Goal: Transaction & Acquisition: Subscribe to service/newsletter

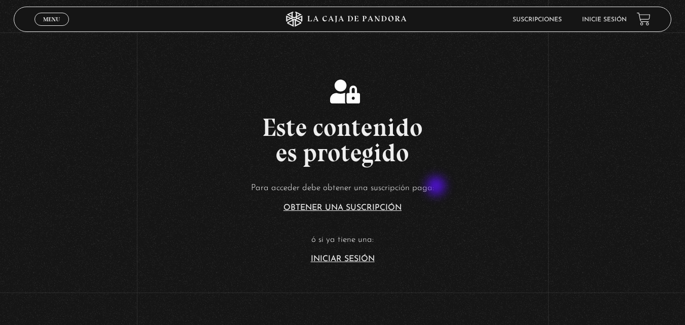
scroll to position [152, 0]
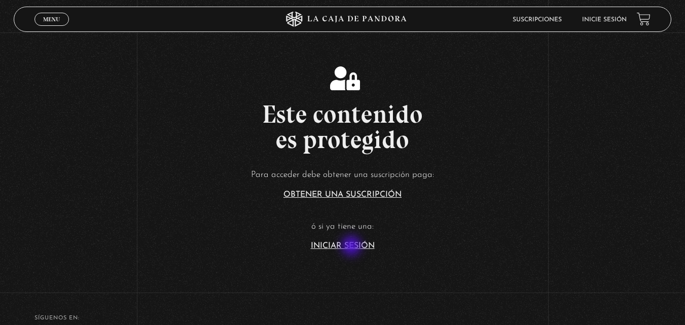
click at [355, 238] on article "Para acceder debe obtener una suscripción paga: Obtener una suscripción ó si ya…" at bounding box center [342, 208] width 685 height 83
click at [356, 244] on link "Iniciar Sesión" at bounding box center [343, 246] width 64 height 8
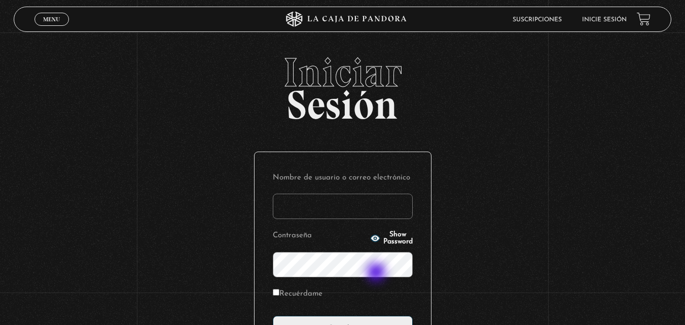
scroll to position [101, 0]
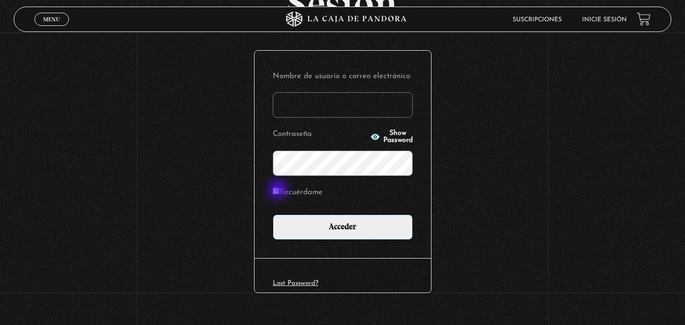
type input "andrea.sag27@gmail.com"
click at [279, 191] on input "Recuérdame" at bounding box center [276, 191] width 7 height 7
checkbox input "true"
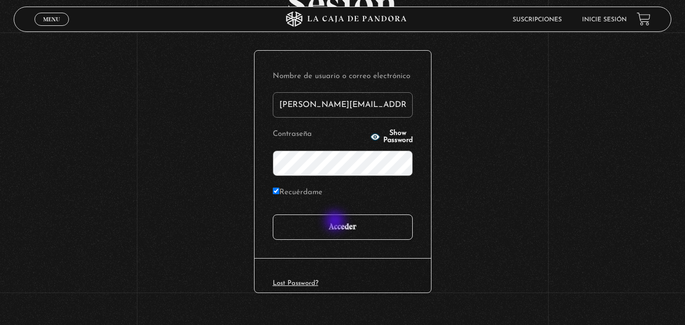
click at [336, 222] on input "Acceder" at bounding box center [343, 226] width 140 height 25
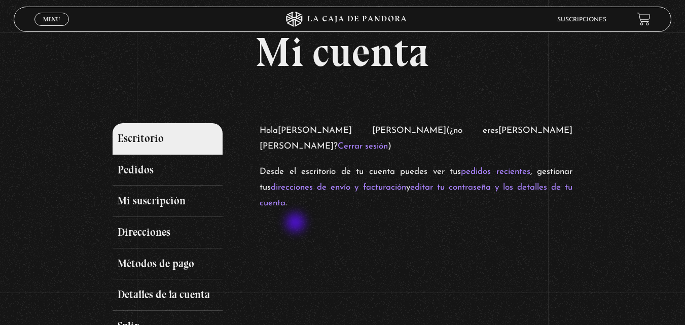
scroll to position [51, 0]
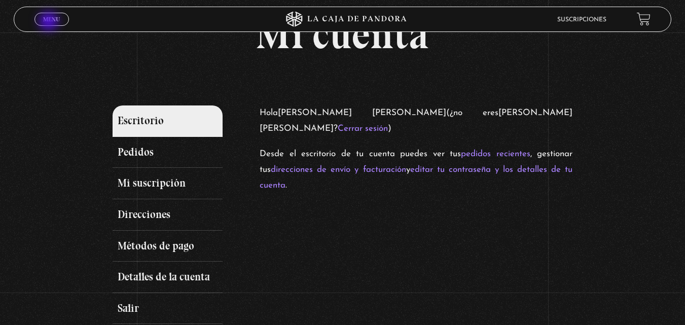
click at [50, 22] on span "Menu" at bounding box center [51, 19] width 17 height 6
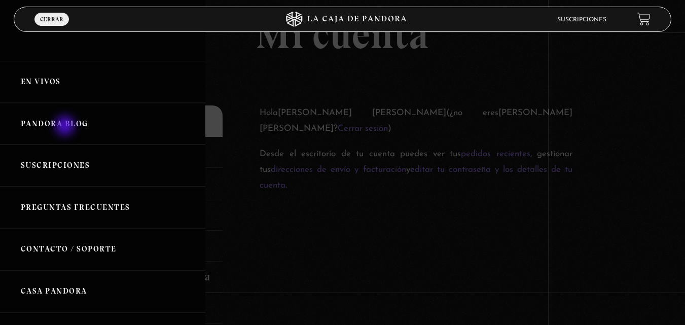
click at [66, 127] on link "Pandora Blog" at bounding box center [102, 124] width 205 height 42
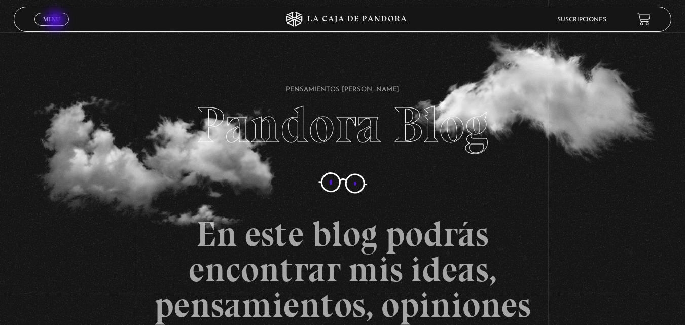
click at [56, 21] on span "Menu" at bounding box center [51, 19] width 17 height 6
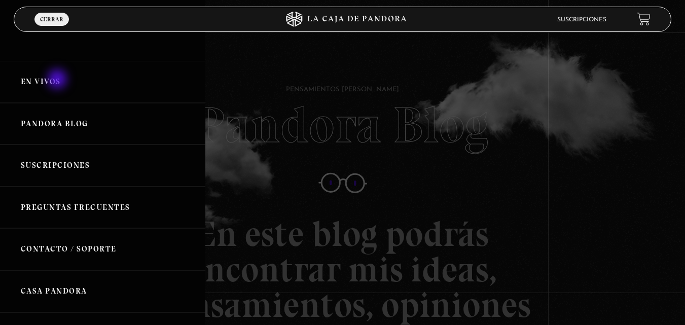
click at [58, 80] on link "En vivos" at bounding box center [102, 82] width 205 height 42
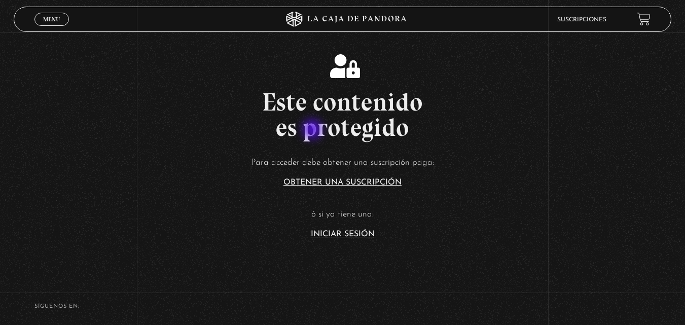
scroll to position [203, 0]
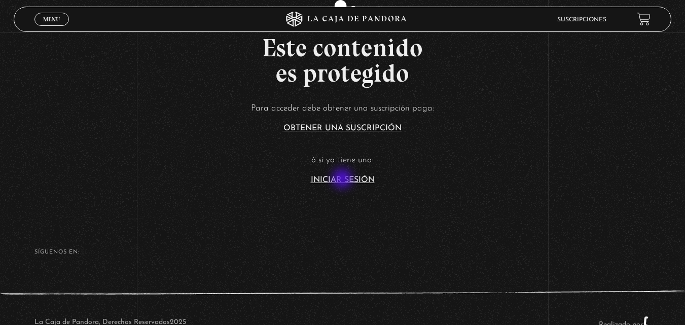
click at [343, 179] on link "Iniciar Sesión" at bounding box center [343, 180] width 64 height 8
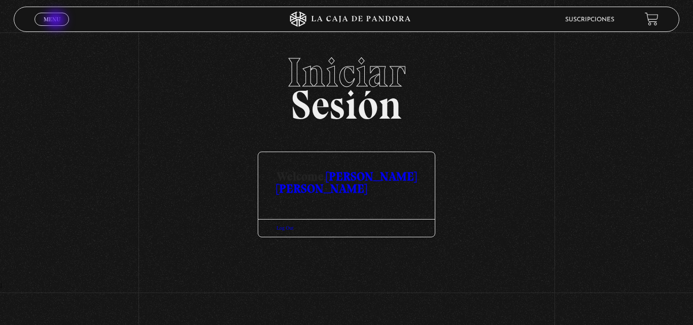
click at [57, 21] on span "Menu" at bounding box center [52, 19] width 17 height 6
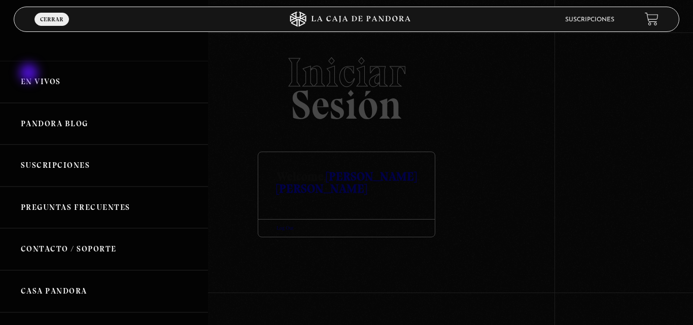
click at [43, 77] on link "En vivos" at bounding box center [104, 82] width 208 height 42
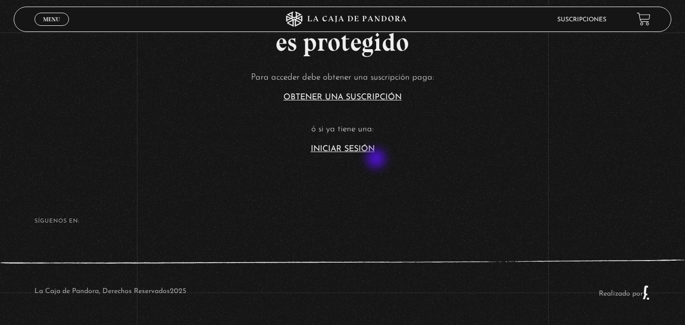
scroll to position [234, 0]
click at [359, 147] on link "Iniciar Sesión" at bounding box center [343, 148] width 64 height 8
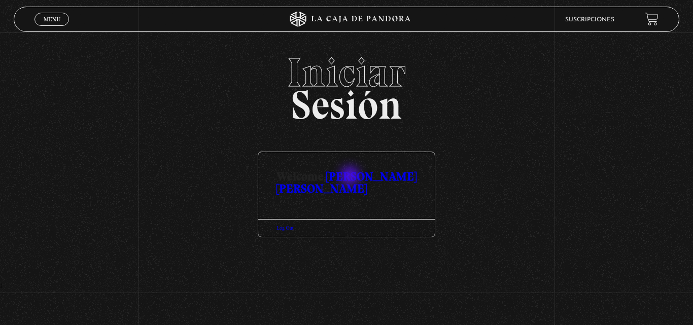
click at [351, 176] on link "[PERSON_NAME] [PERSON_NAME]" at bounding box center [346, 182] width 140 height 27
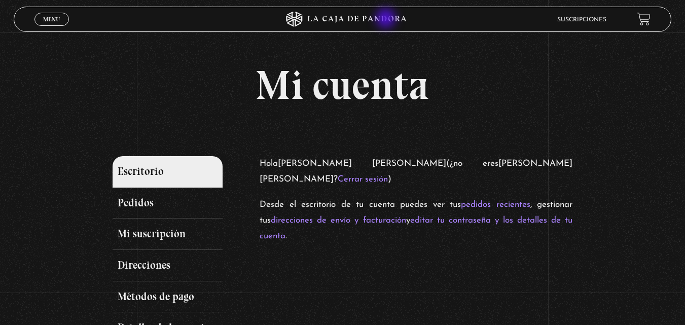
click at [387, 17] on icon at bounding box center [342, 19] width 205 height 15
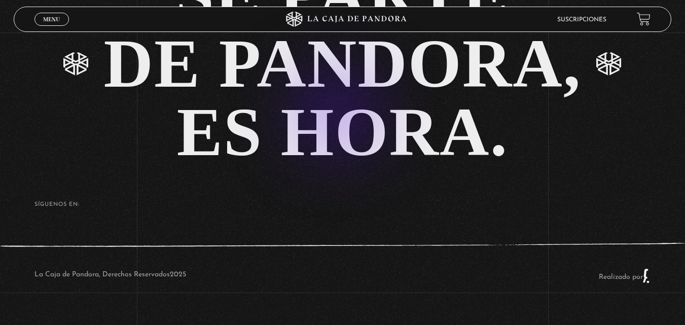
scroll to position [2120, 0]
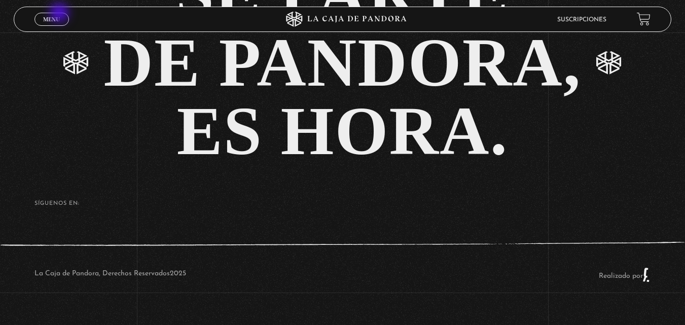
drag, startPoint x: 60, startPoint y: 14, endPoint x: 55, endPoint y: 17, distance: 6.2
click at [60, 14] on link "Menu Cerrar" at bounding box center [51, 19] width 34 height 13
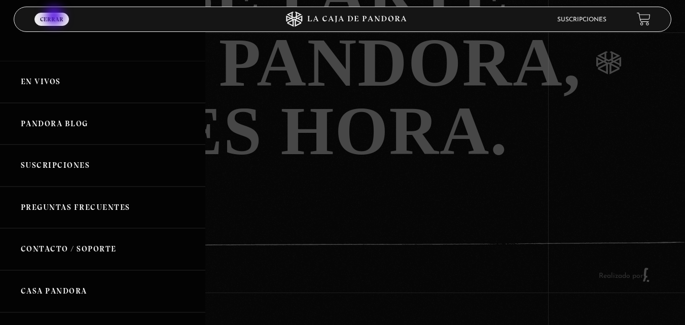
click at [55, 17] on span "Cerrar" at bounding box center [51, 19] width 23 height 6
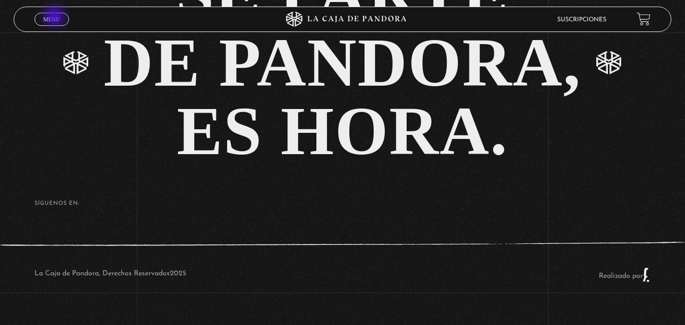
click at [55, 17] on span "Menu" at bounding box center [51, 19] width 17 height 6
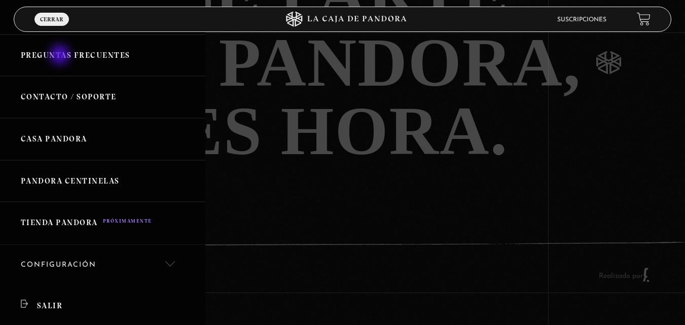
scroll to position [0, 0]
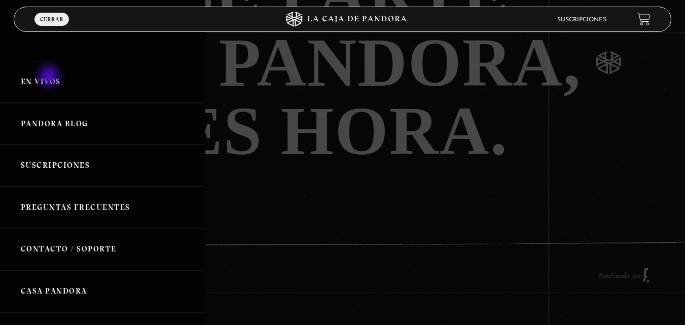
click at [50, 77] on link "En vivos" at bounding box center [102, 82] width 205 height 42
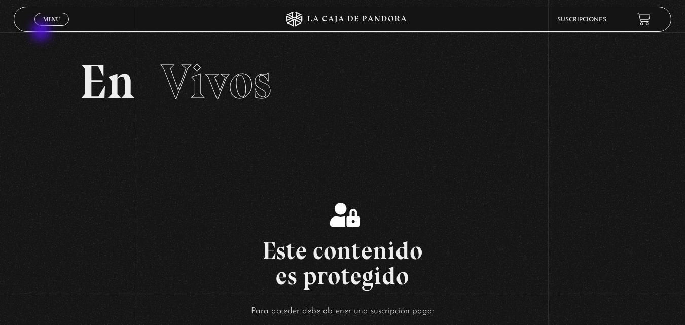
click at [42, 32] on div "ingresar al sitio Ver Video Más Información Solicitar Por favor coloque su disp…" at bounding box center [342, 279] width 685 height 559
click at [48, 23] on link "Menu Cerrar" at bounding box center [51, 19] width 34 height 13
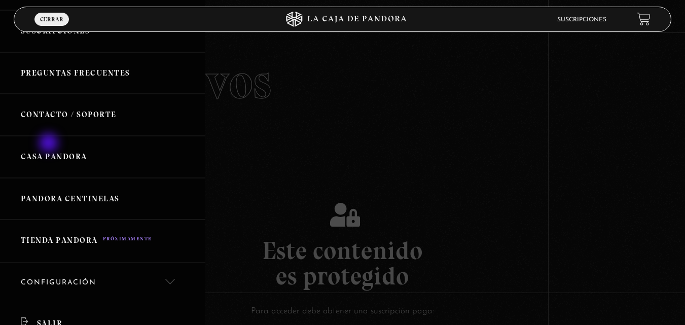
scroll to position [152, 0]
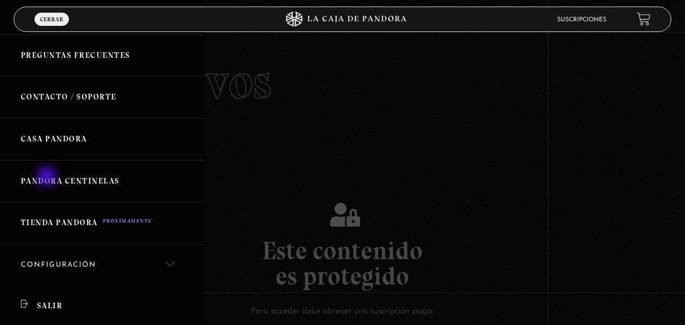
click at [48, 177] on link "Pandora Centinelas" at bounding box center [102, 181] width 205 height 42
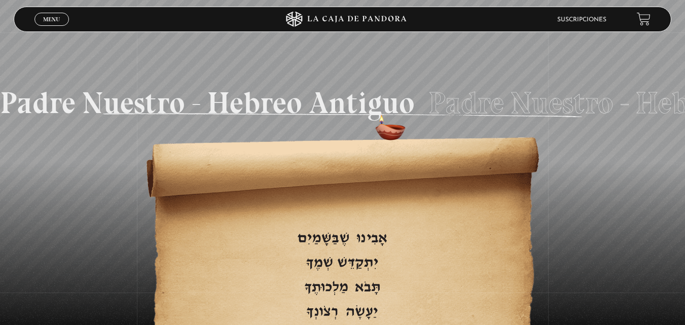
scroll to position [1521, 0]
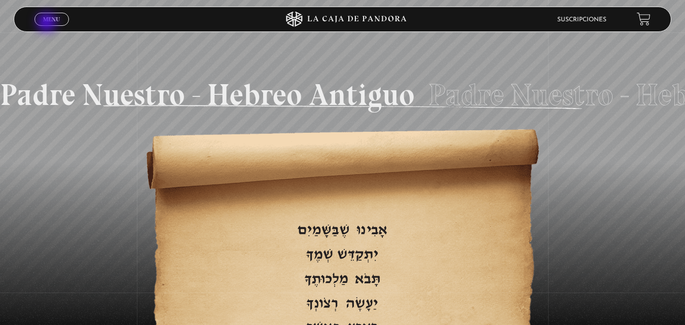
click at [48, 23] on link "Menu Cerrar" at bounding box center [51, 19] width 34 height 13
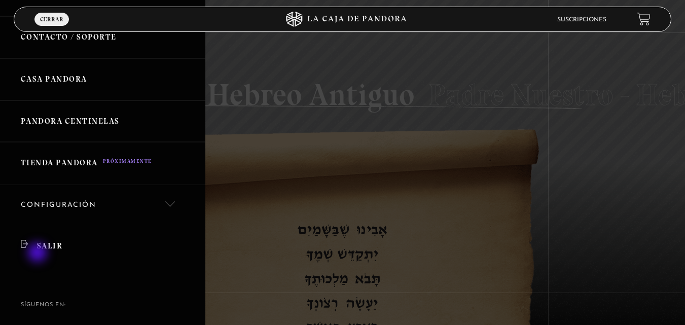
scroll to position [253, 0]
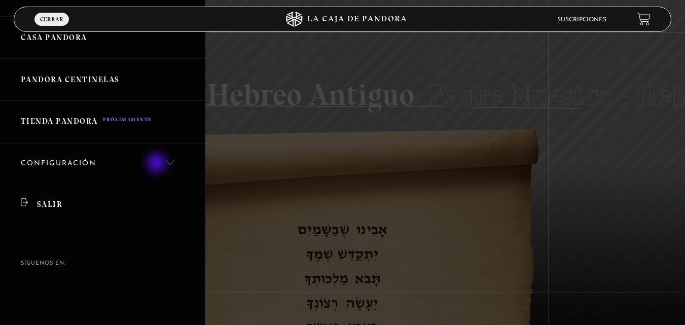
click at [158, 164] on link "Configuración" at bounding box center [102, 163] width 205 height 41
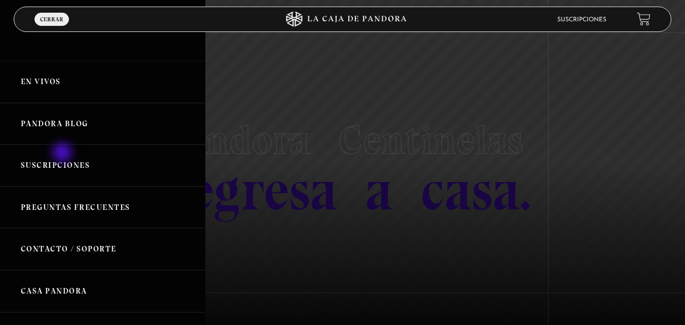
scroll to position [51, 0]
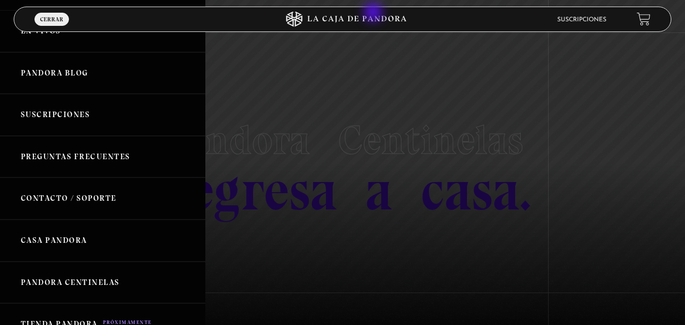
click at [374, 13] on icon at bounding box center [342, 19] width 205 height 15
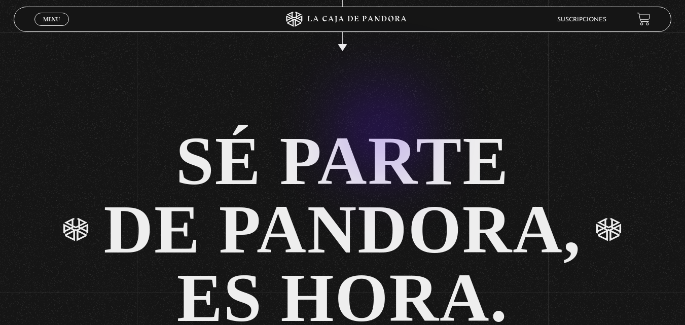
scroll to position [2120, 0]
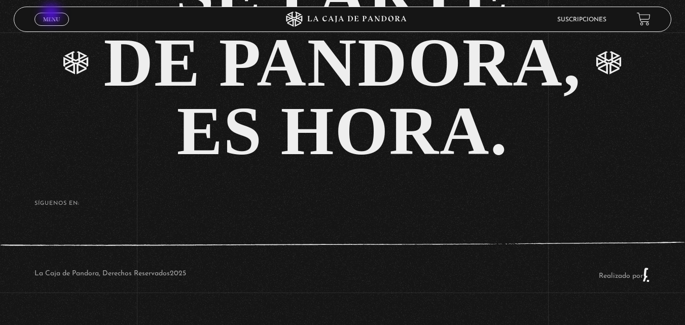
click at [53, 15] on link "Menu Cerrar" at bounding box center [51, 19] width 34 height 13
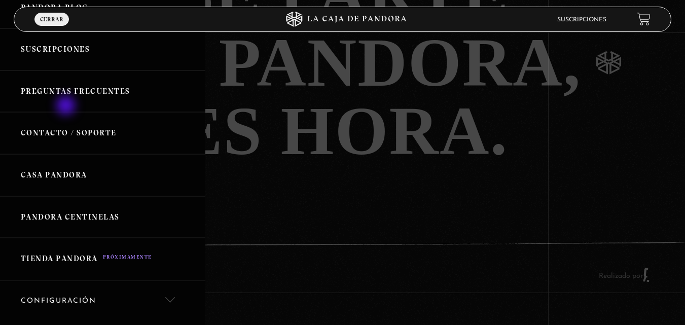
scroll to position [0, 0]
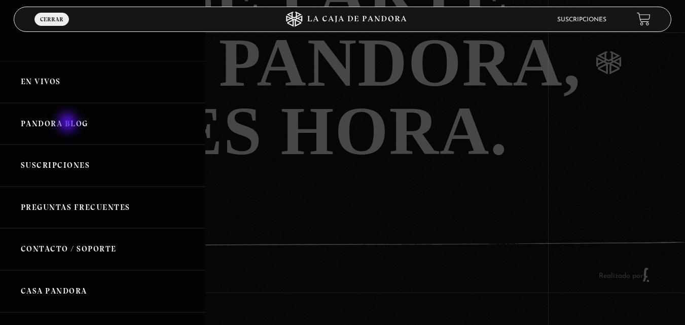
click at [68, 123] on link "Pandora Blog" at bounding box center [102, 124] width 205 height 42
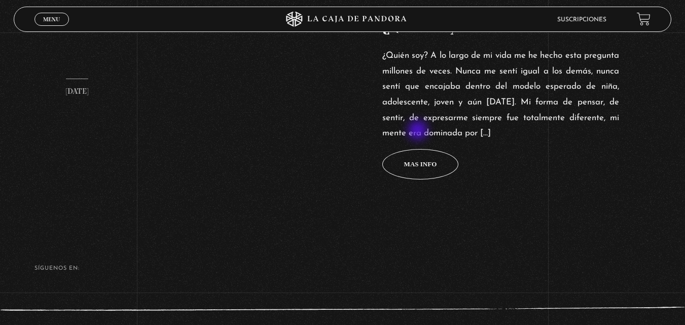
scroll to position [509, 0]
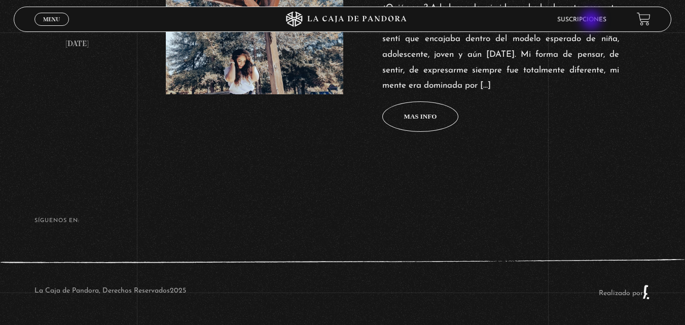
click at [592, 21] on link "Suscripciones" at bounding box center [581, 20] width 49 height 6
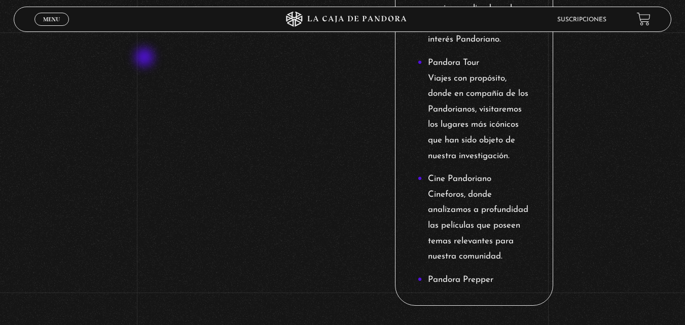
scroll to position [1397, 0]
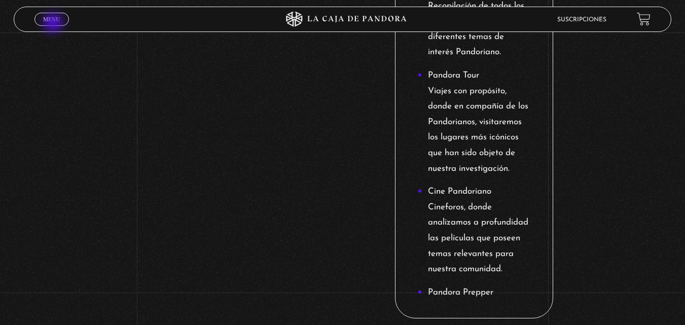
click at [54, 24] on link "Menu Cerrar" at bounding box center [51, 19] width 34 height 13
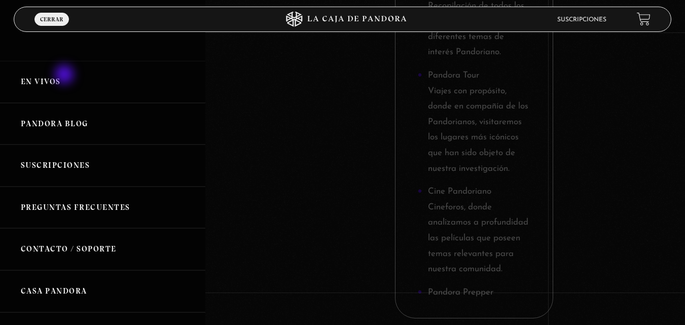
click at [66, 76] on link "En vivos" at bounding box center [102, 82] width 205 height 42
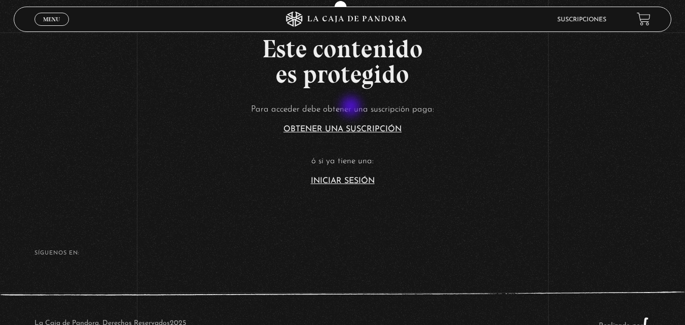
scroll to position [203, 0]
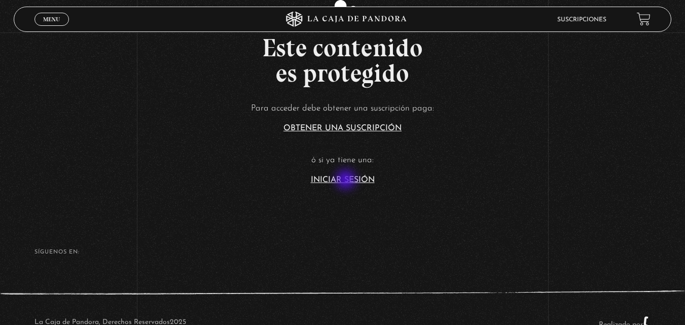
click at [347, 180] on link "Iniciar Sesión" at bounding box center [343, 180] width 64 height 8
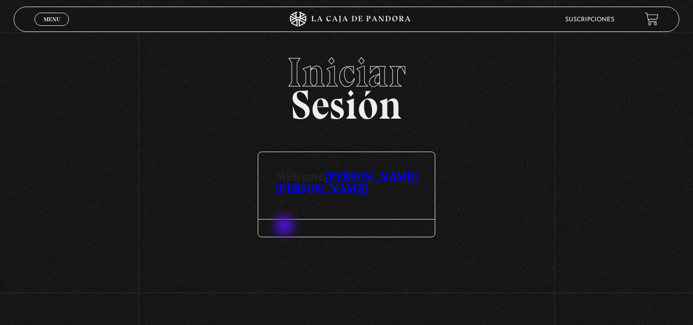
click at [285, 227] on link "Log Out" at bounding box center [284, 228] width 17 height 6
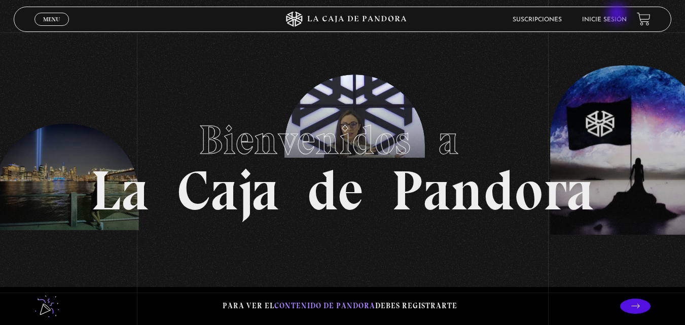
click at [618, 15] on li "Inicie sesión" at bounding box center [604, 20] width 45 height 16
click at [615, 19] on link "Inicie sesión" at bounding box center [604, 20] width 45 height 6
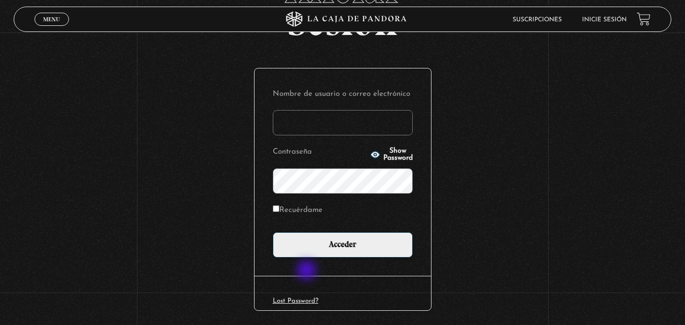
scroll to position [101, 0]
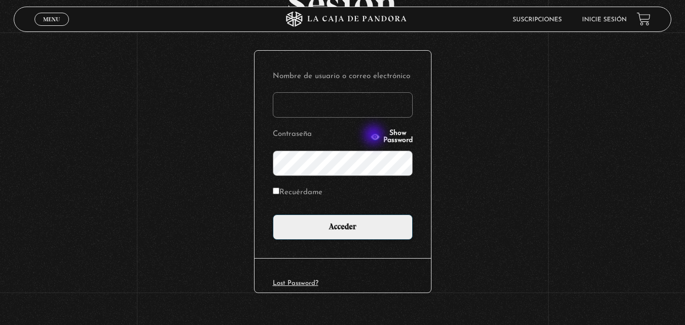
type input "andrea.sag27@gmail.com"
click at [383, 134] on span "Show Password" at bounding box center [397, 137] width 29 height 14
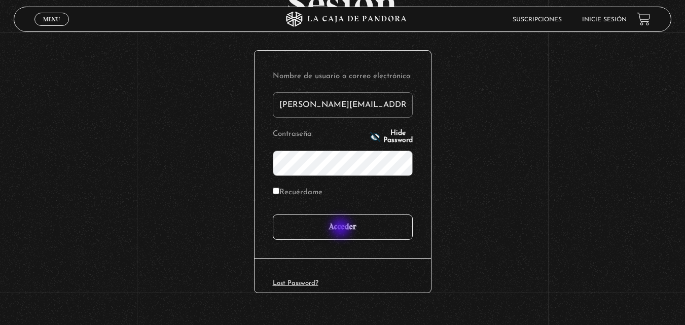
scroll to position [51, 0]
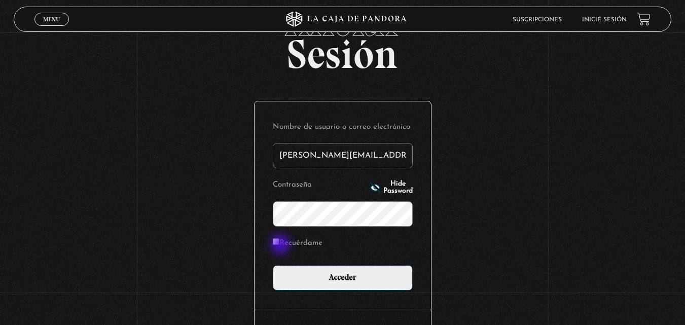
click at [281, 245] on label "Recuérdame" at bounding box center [298, 244] width 50 height 16
click at [279, 245] on input "Recuérdame" at bounding box center [276, 241] width 7 height 7
checkbox input "true"
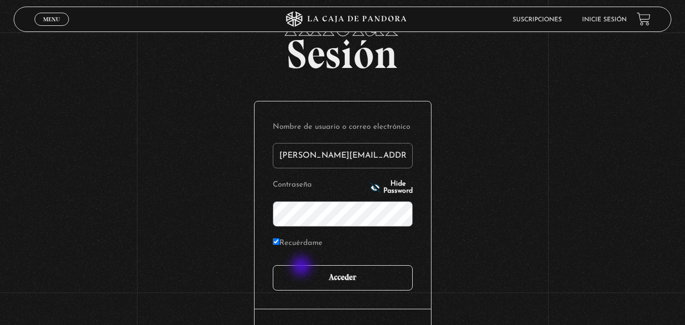
click at [302, 267] on input "Acceder" at bounding box center [343, 277] width 140 height 25
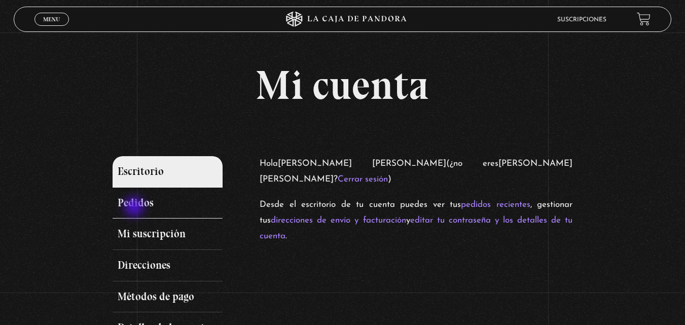
click at [135, 208] on link "Pedidos" at bounding box center [168, 203] width 111 height 31
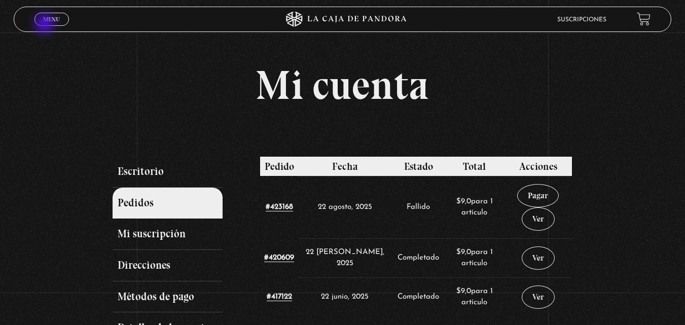
click at [46, 25] on span "Cerrar" at bounding box center [52, 28] width 24 height 7
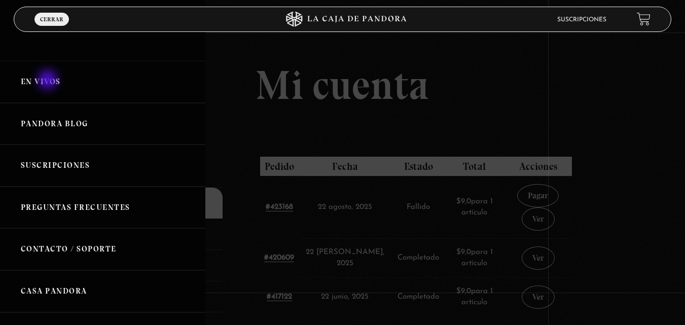
click at [48, 79] on link "En vivos" at bounding box center [102, 82] width 205 height 42
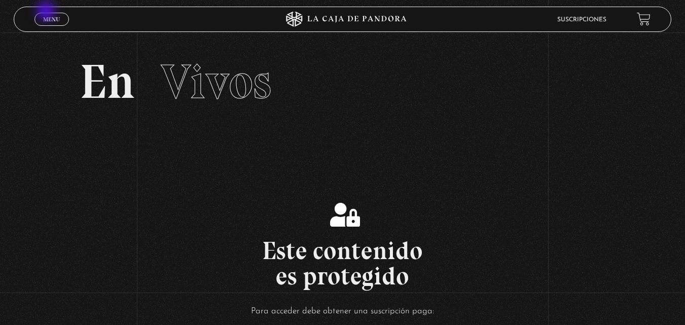
click at [47, 13] on link "Menu Cerrar" at bounding box center [51, 19] width 34 height 13
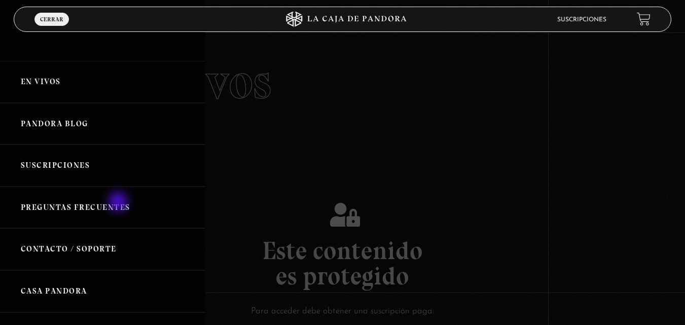
click at [119, 203] on link "Preguntas Frecuentes" at bounding box center [102, 208] width 205 height 42
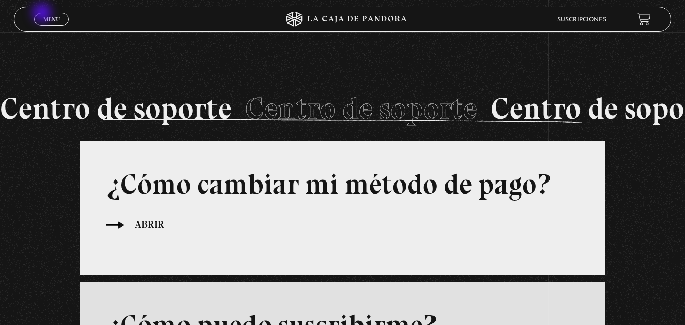
click at [43, 14] on link "Menu Cerrar" at bounding box center [51, 19] width 34 height 13
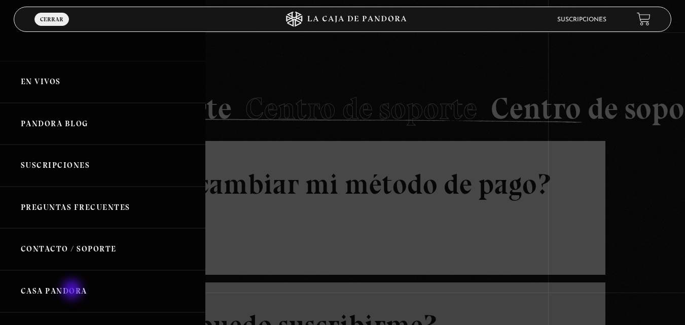
click at [73, 290] on link "Casa Pandora" at bounding box center [102, 291] width 205 height 42
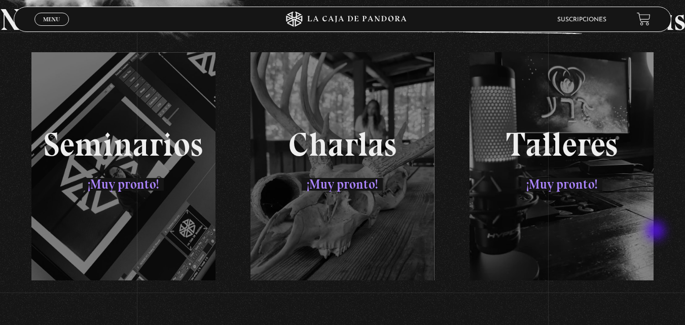
scroll to position [1572, 0]
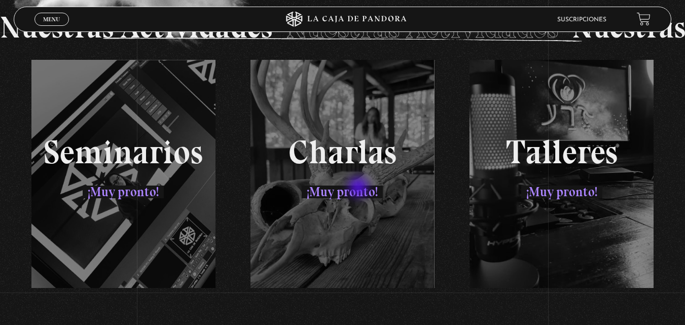
click at [359, 188] on div "Seminarios ¡Muy pronto! [PERSON_NAME] ¡Muy pronto! Talleres ¡Muy pronto!" at bounding box center [343, 174] width 658 height 228
click at [47, 26] on div "Menu Cerrar" at bounding box center [136, 19] width 205 height 24
click at [50, 25] on span "Cerrar" at bounding box center [52, 28] width 24 height 7
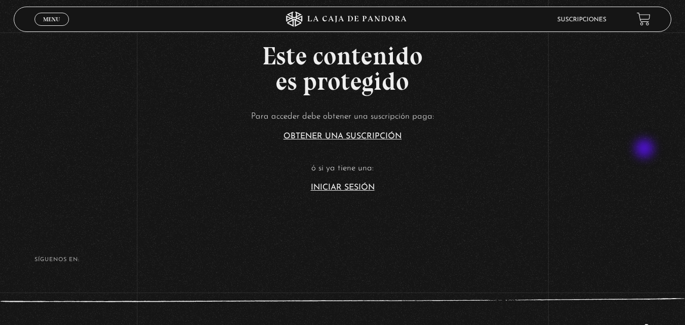
scroll to position [304, 0]
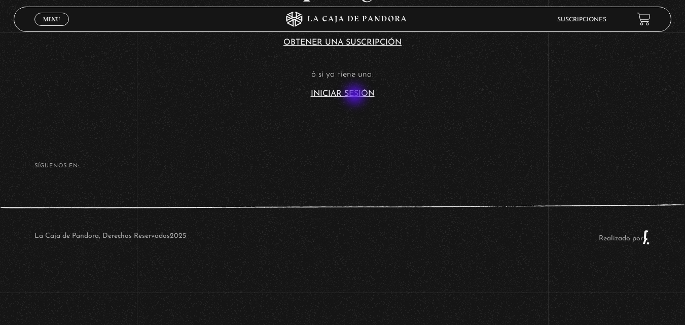
click at [356, 90] on link "Iniciar Sesión" at bounding box center [343, 94] width 64 height 8
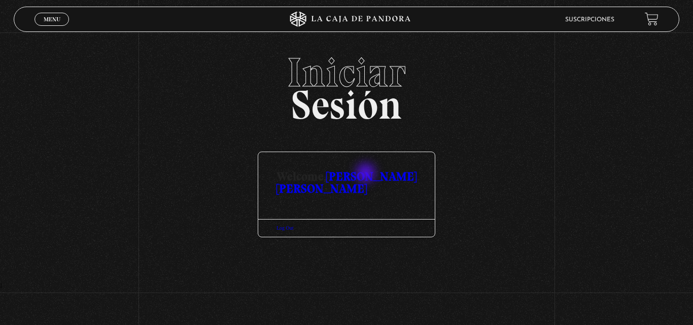
click at [367, 174] on link "[PERSON_NAME] [PERSON_NAME]" at bounding box center [346, 182] width 140 height 27
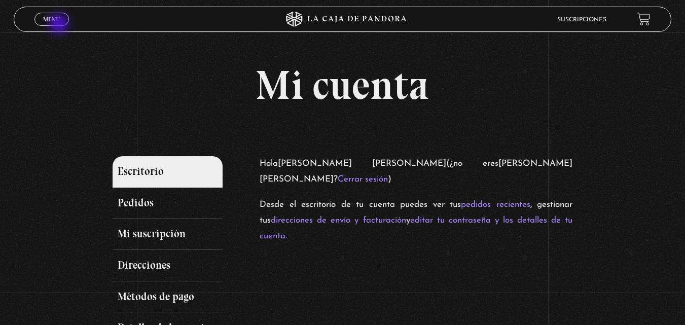
click at [60, 25] on span "Cerrar" at bounding box center [52, 28] width 24 height 7
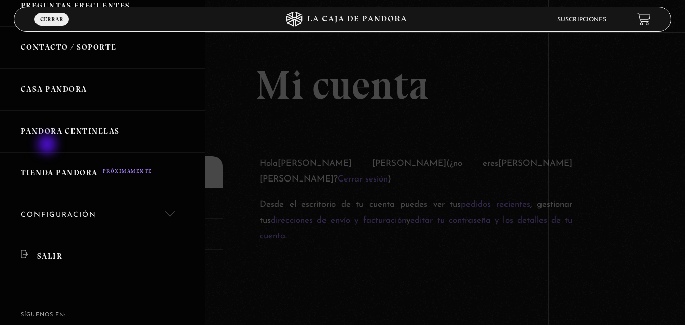
scroll to position [256, 0]
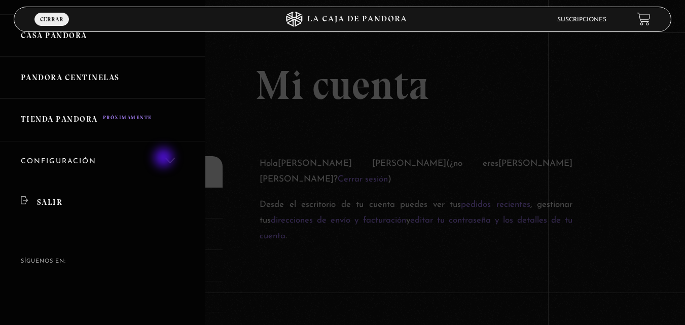
click at [165, 159] on link "Configuración" at bounding box center [102, 161] width 205 height 41
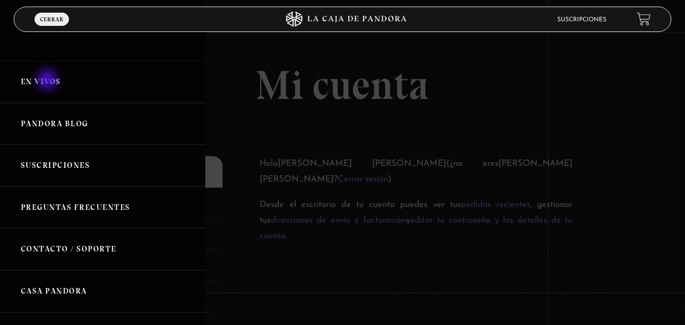
click at [48, 81] on link "En vivos" at bounding box center [102, 82] width 205 height 42
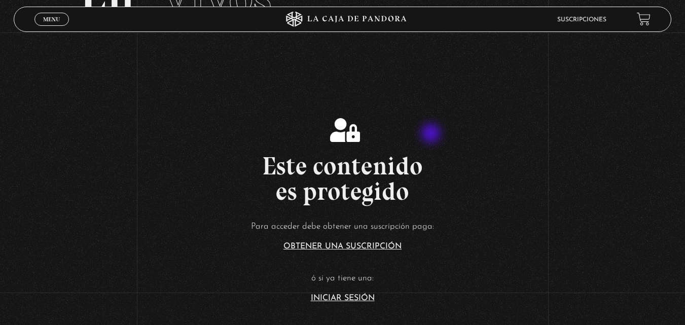
scroll to position [101, 0]
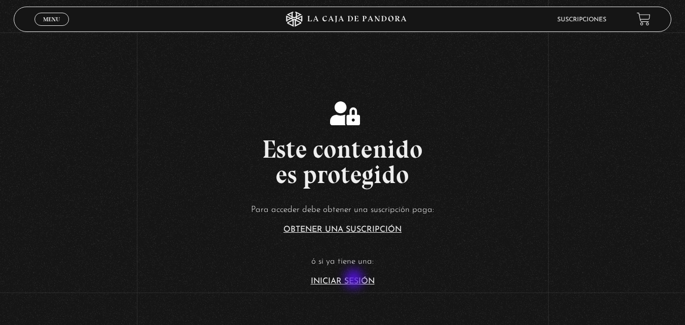
click at [355, 280] on link "Iniciar Sesión" at bounding box center [343, 281] width 64 height 8
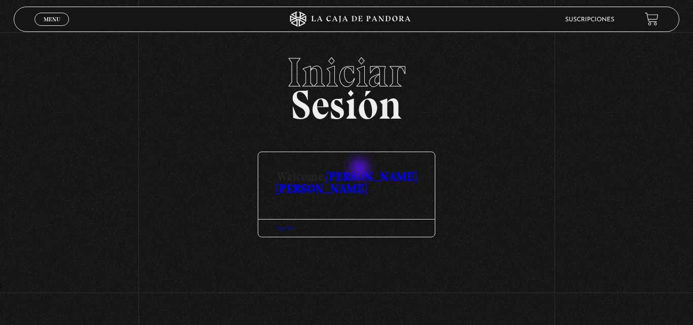
click at [360, 169] on link "[PERSON_NAME]" at bounding box center [346, 182] width 140 height 27
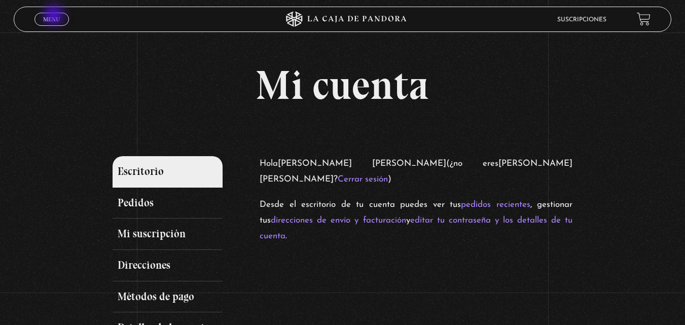
click at [54, 16] on span "Menu" at bounding box center [51, 19] width 17 height 6
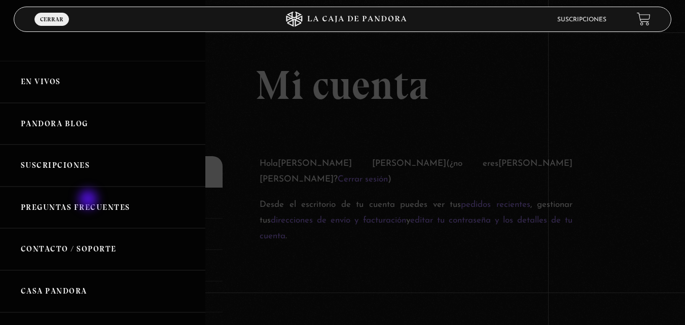
click at [89, 200] on link "Preguntas Frecuentes" at bounding box center [102, 208] width 205 height 42
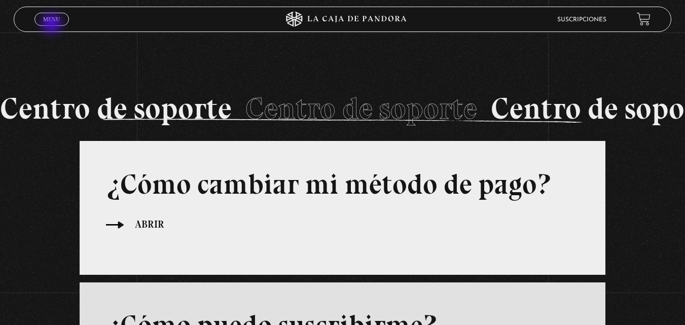
click at [53, 25] on span "Cerrar" at bounding box center [52, 28] width 24 height 7
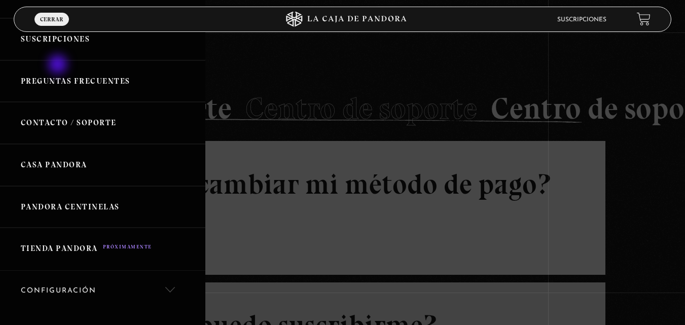
scroll to position [152, 0]
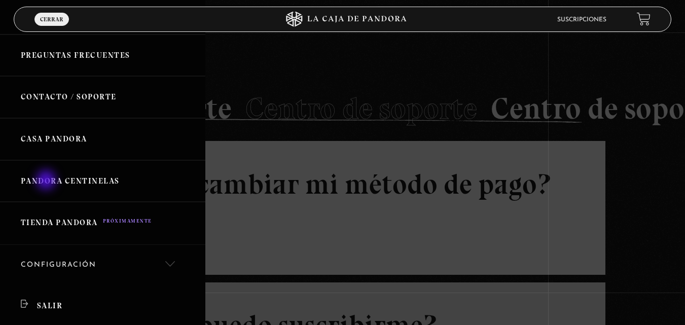
click at [47, 181] on link "Pandora Centinelas" at bounding box center [102, 181] width 205 height 42
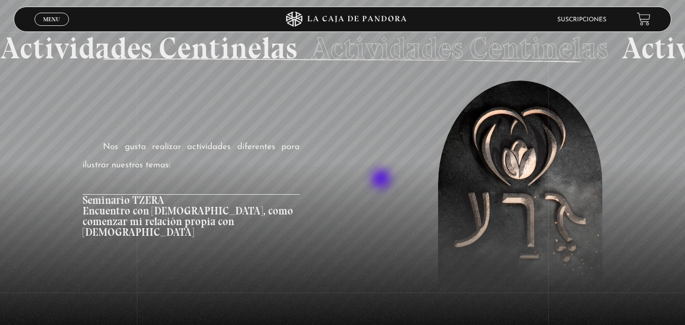
scroll to position [1369, 0]
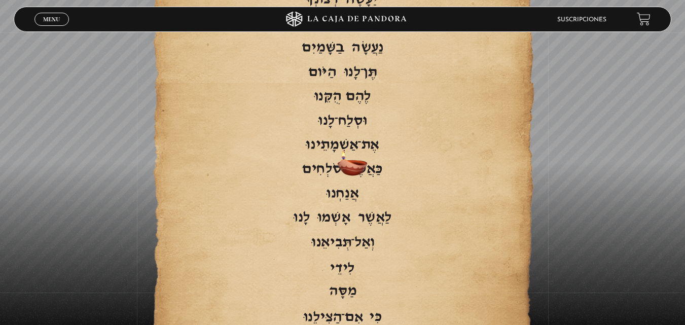
click at [341, 261] on span "Caer en" at bounding box center [342, 268] width 289 height 15
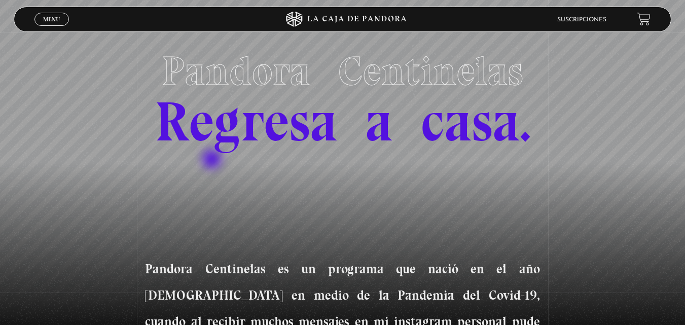
scroll to position [0, 0]
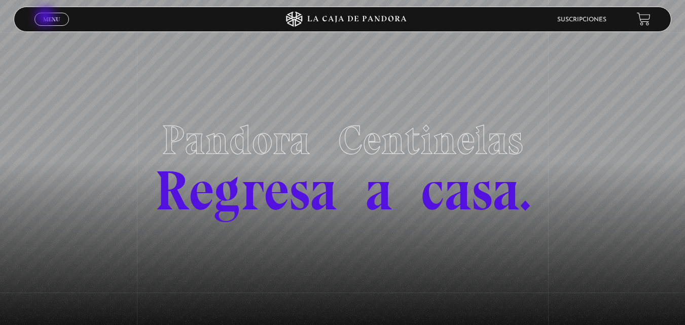
click at [45, 18] on span "Menu" at bounding box center [51, 19] width 17 height 6
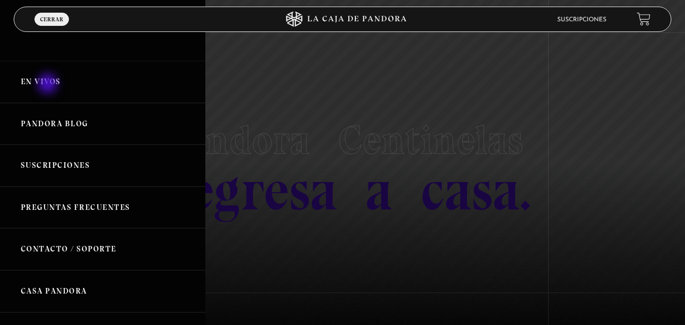
click at [49, 85] on link "En vivos" at bounding box center [102, 82] width 205 height 42
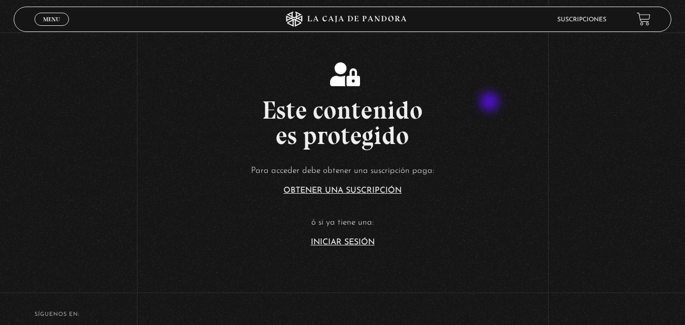
scroll to position [152, 0]
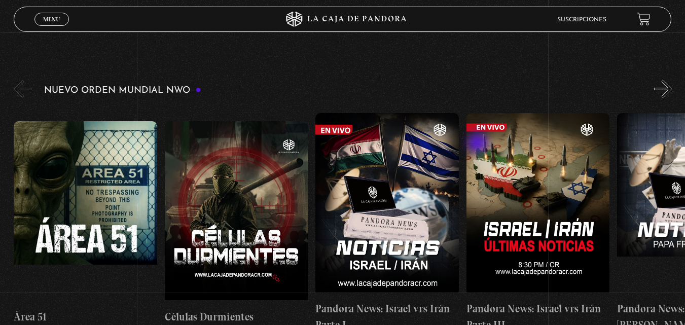
scroll to position [152, 0]
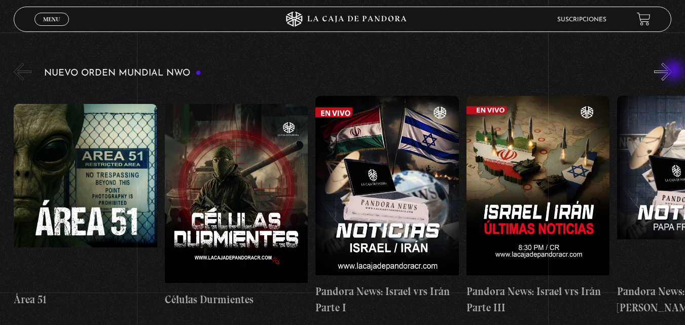
click at [672, 71] on button "»" at bounding box center [663, 72] width 18 height 18
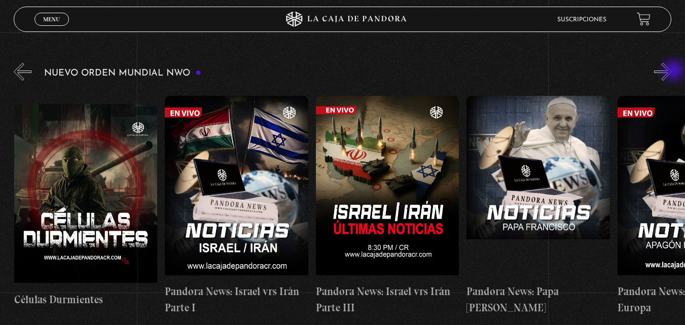
click at [672, 71] on button "»" at bounding box center [663, 72] width 18 height 18
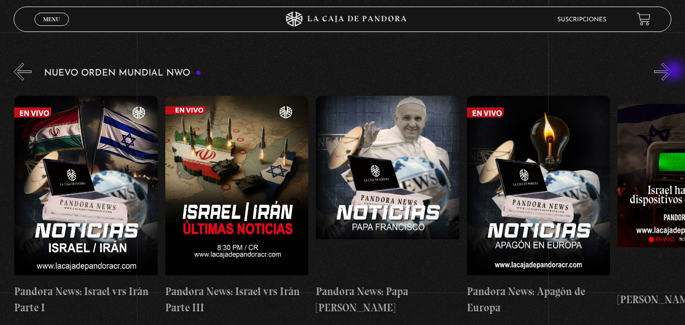
click at [672, 71] on button "»" at bounding box center [663, 72] width 18 height 18
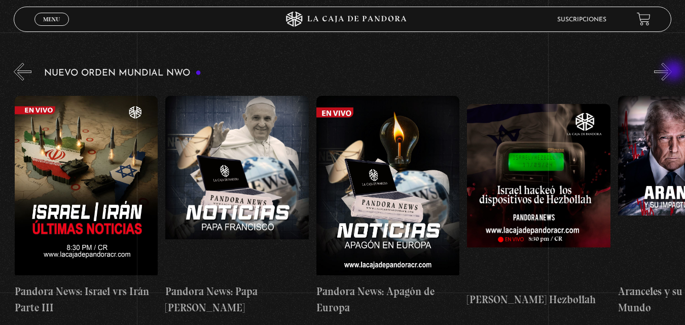
click at [672, 71] on button "»" at bounding box center [663, 72] width 18 height 18
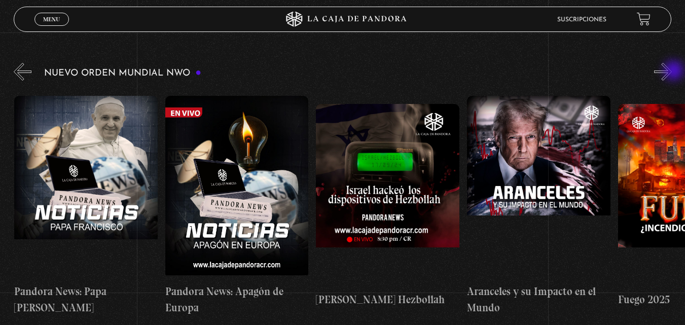
click at [672, 71] on button "»" at bounding box center [663, 72] width 18 height 18
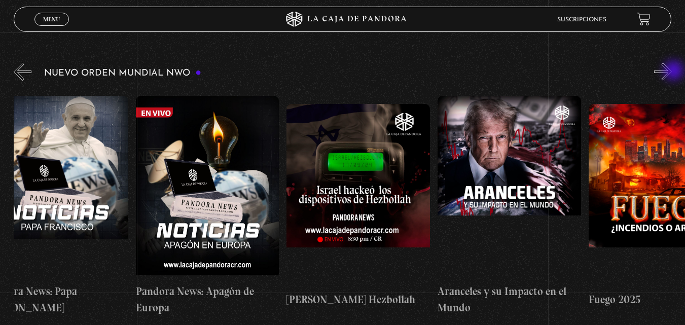
click at [672, 71] on button "»" at bounding box center [663, 72] width 18 height 18
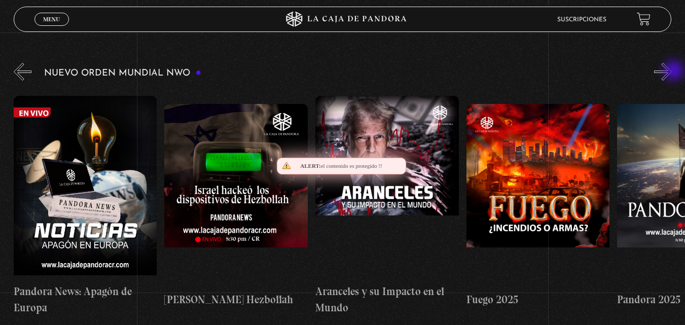
click at [672, 71] on button "»" at bounding box center [663, 72] width 18 height 18
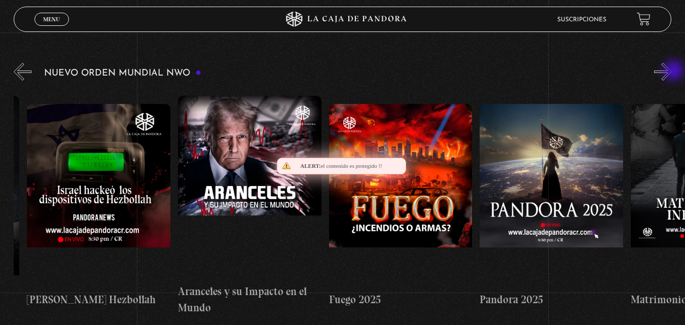
scroll to position [0, 905]
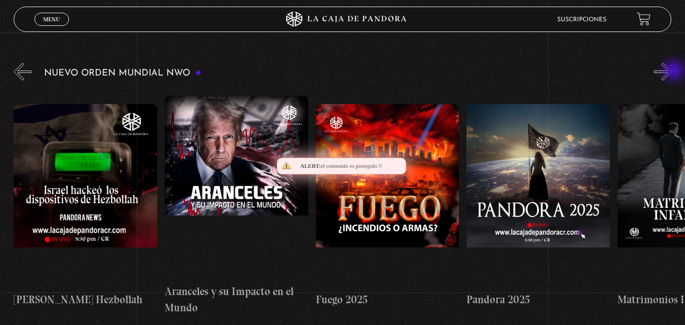
click at [672, 71] on button "»" at bounding box center [663, 72] width 18 height 18
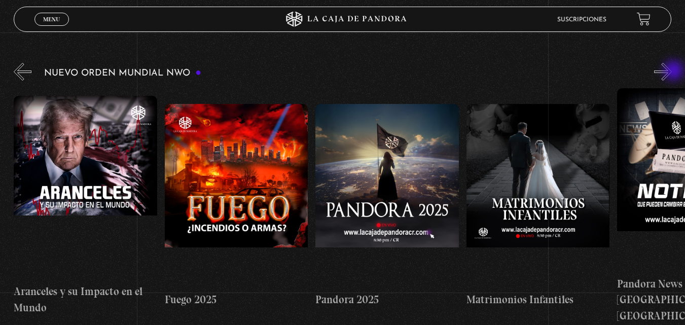
click at [672, 71] on button "»" at bounding box center [663, 72] width 18 height 18
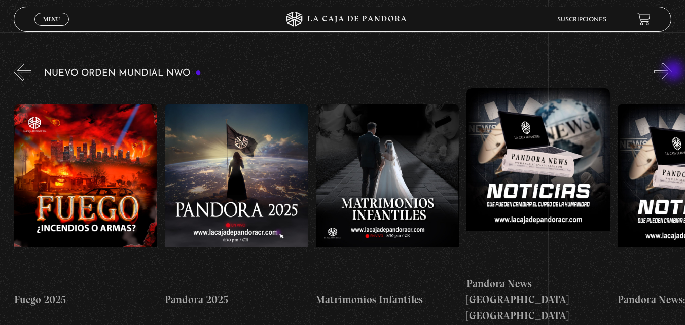
click at [672, 71] on button "»" at bounding box center [663, 72] width 18 height 18
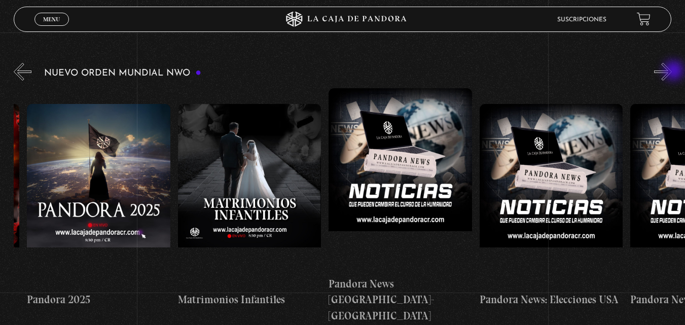
click at [672, 71] on button "»" at bounding box center [663, 72] width 18 height 18
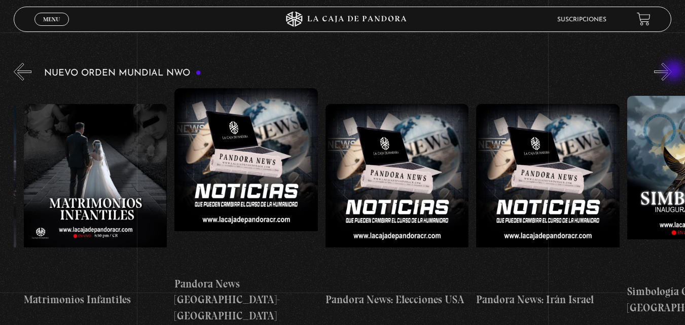
click at [672, 71] on button "»" at bounding box center [663, 72] width 18 height 18
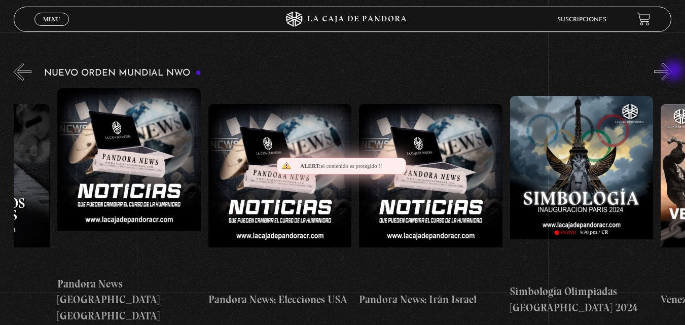
click at [672, 71] on button "»" at bounding box center [663, 72] width 18 height 18
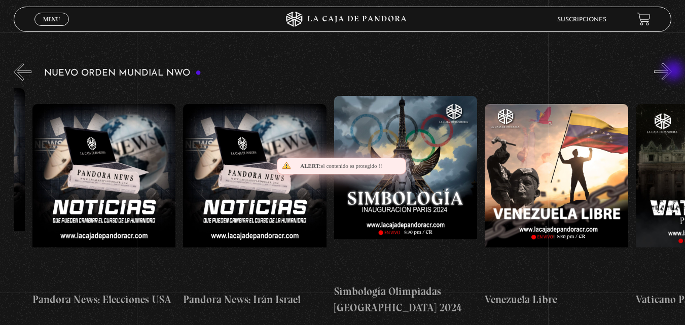
click at [672, 71] on button "»" at bounding box center [663, 72] width 18 height 18
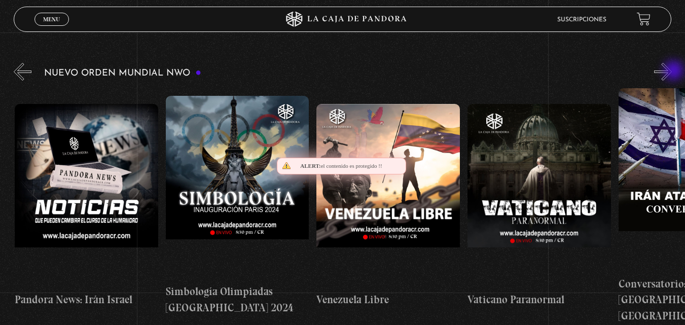
click at [672, 71] on button "»" at bounding box center [663, 72] width 18 height 18
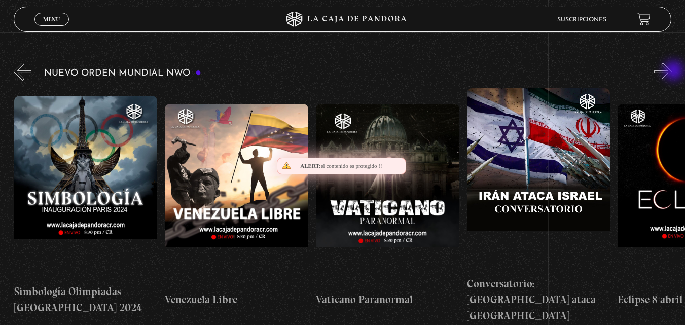
scroll to position [0, 2112]
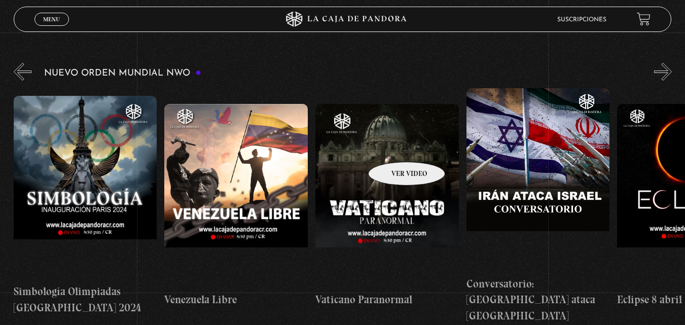
click at [393, 147] on figure at bounding box center [386, 195] width 143 height 183
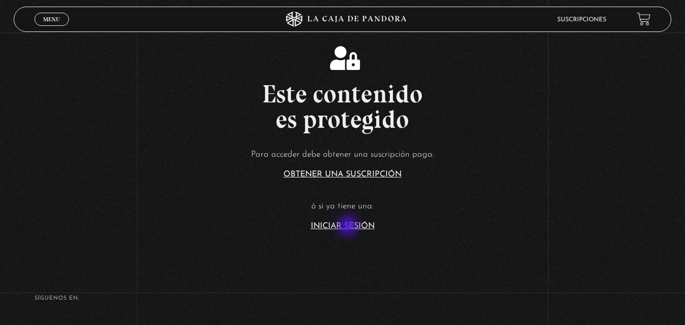
click at [349, 227] on link "Iniciar Sesión" at bounding box center [343, 226] width 64 height 8
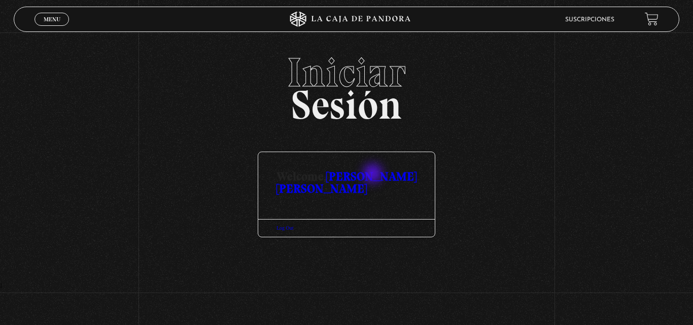
click at [374, 174] on link "[PERSON_NAME] [PERSON_NAME]" at bounding box center [346, 182] width 140 height 27
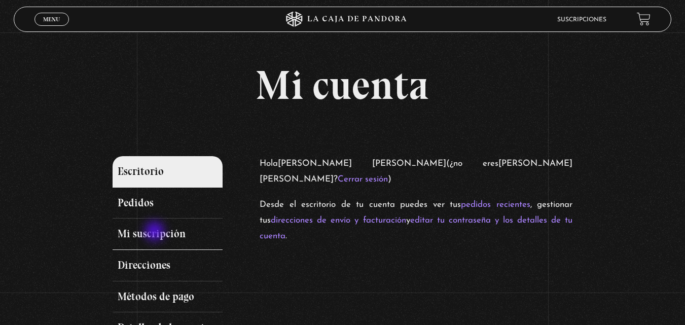
click at [156, 232] on link "Mi suscripción" at bounding box center [168, 233] width 111 height 31
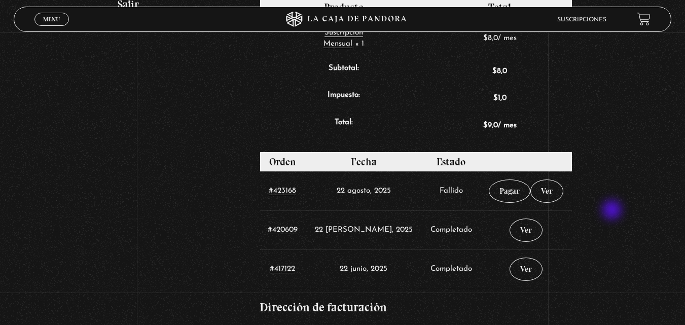
scroll to position [355, 0]
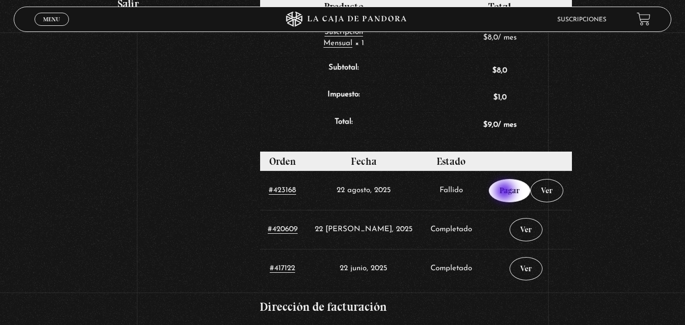
click at [505, 192] on link "Pagar" at bounding box center [510, 190] width 42 height 23
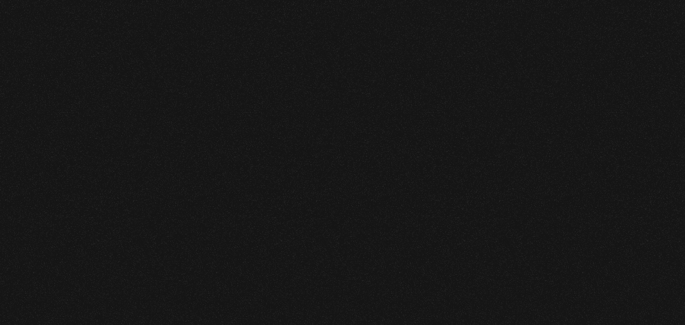
select select "CR-A"
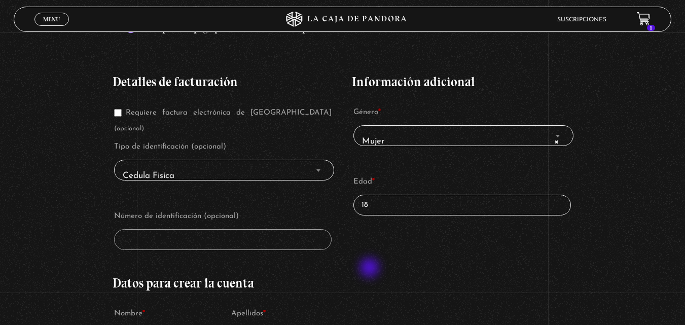
scroll to position [203, 0]
